Goal: Transaction & Acquisition: Purchase product/service

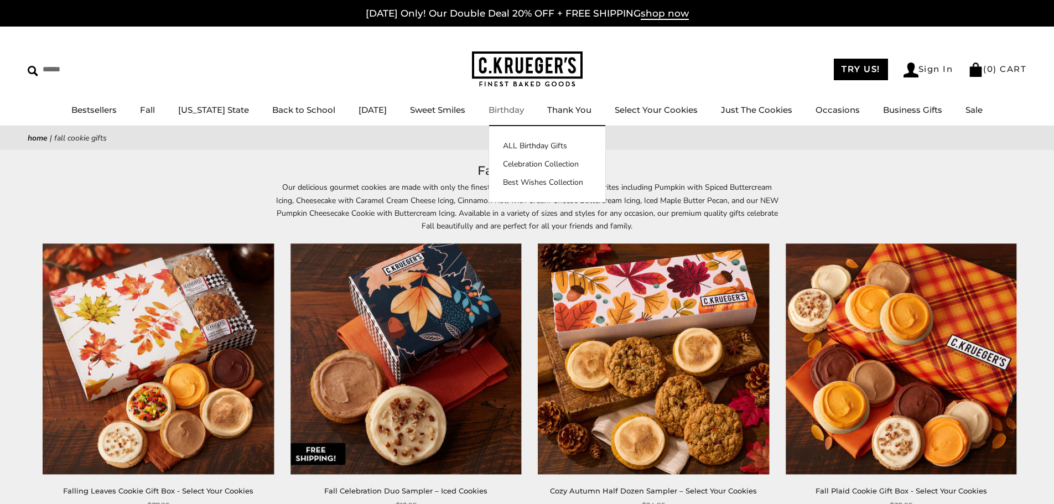
click at [511, 112] on link "Birthday" at bounding box center [505, 110] width 35 height 11
